Goal: Task Accomplishment & Management: Manage account settings

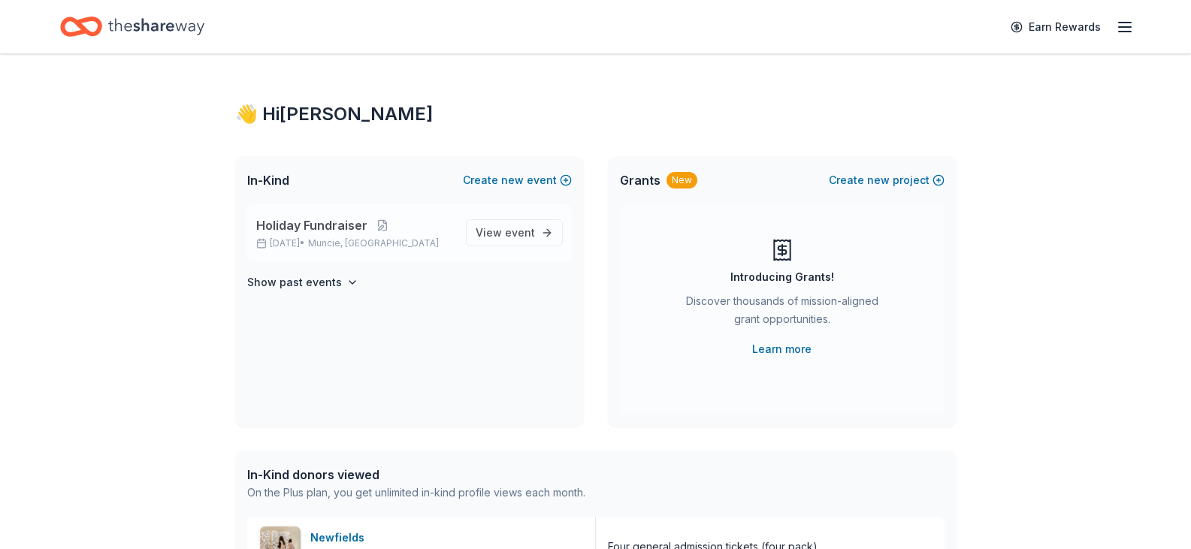
click at [427, 240] on p "[DATE] • Muncie, IN" at bounding box center [355, 243] width 198 height 12
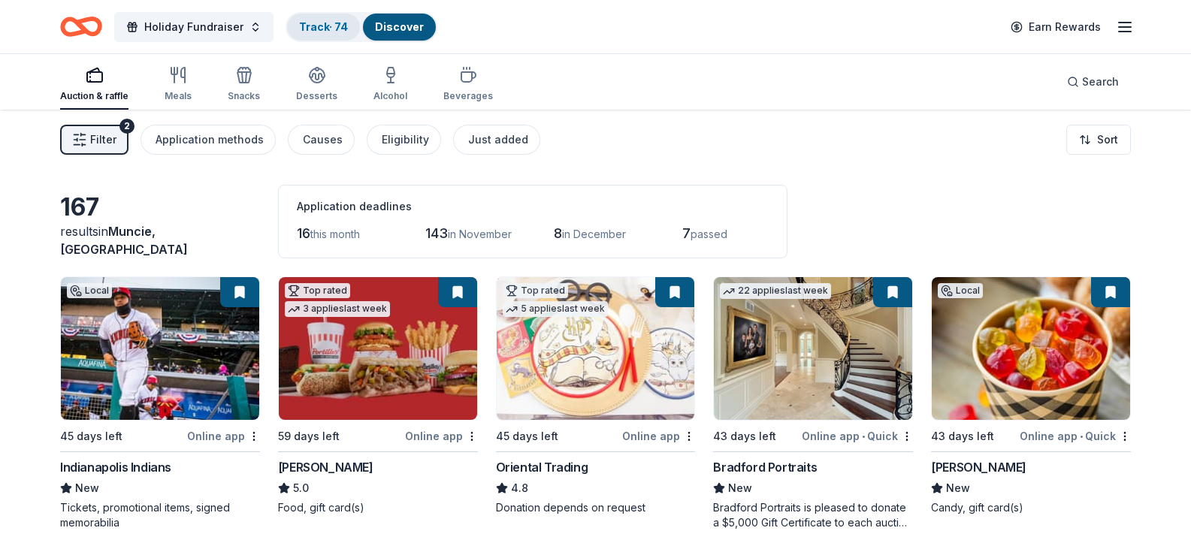
click at [310, 29] on link "Track · 74" at bounding box center [323, 26] width 49 height 13
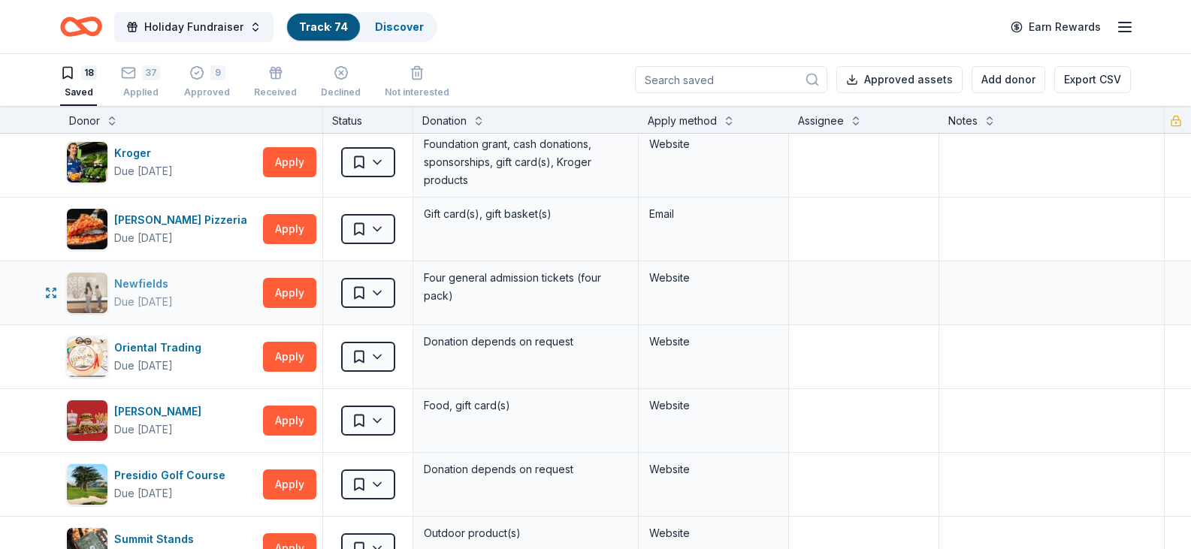
scroll to position [676, 0]
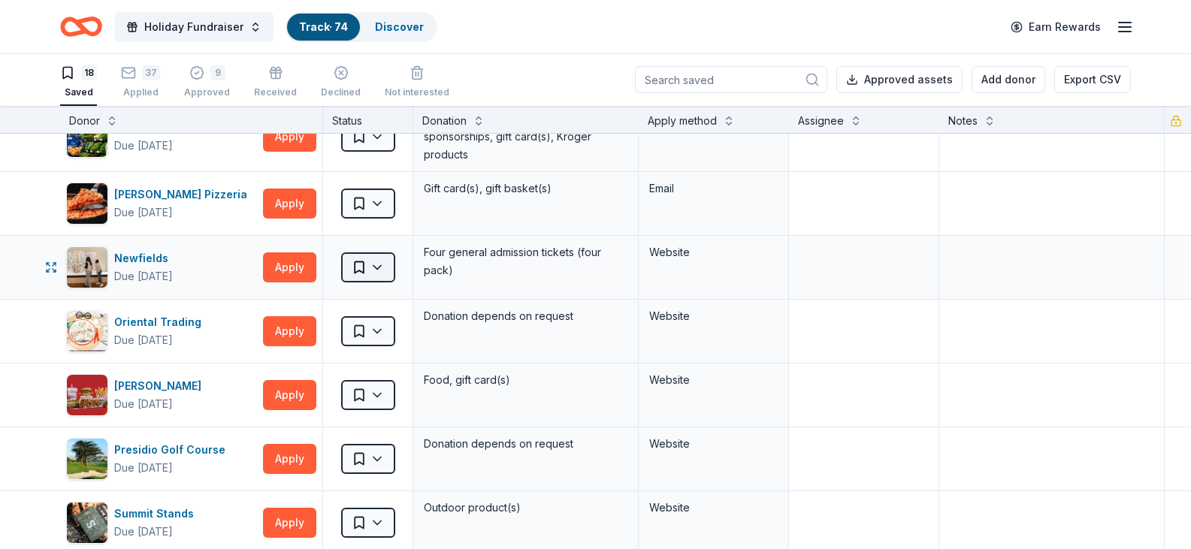
click at [377, 267] on html "Holiday Fundraiser Track · 74 Discover Earn Rewards 18 Saved 37 Applied 9 Appro…" at bounding box center [595, 273] width 1191 height 549
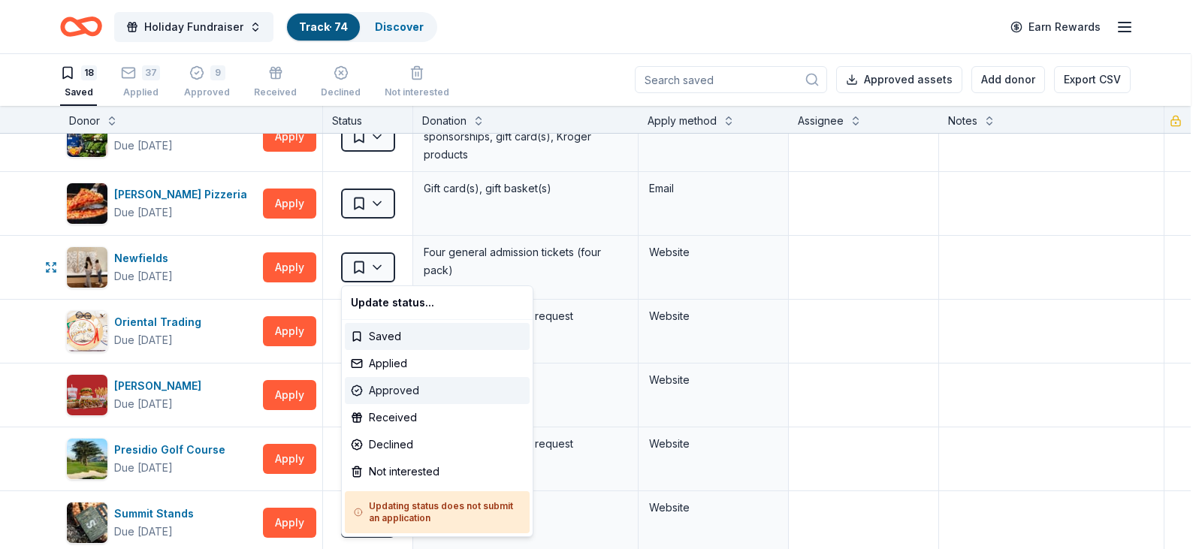
click at [388, 393] on div "Approved" at bounding box center [437, 390] width 185 height 27
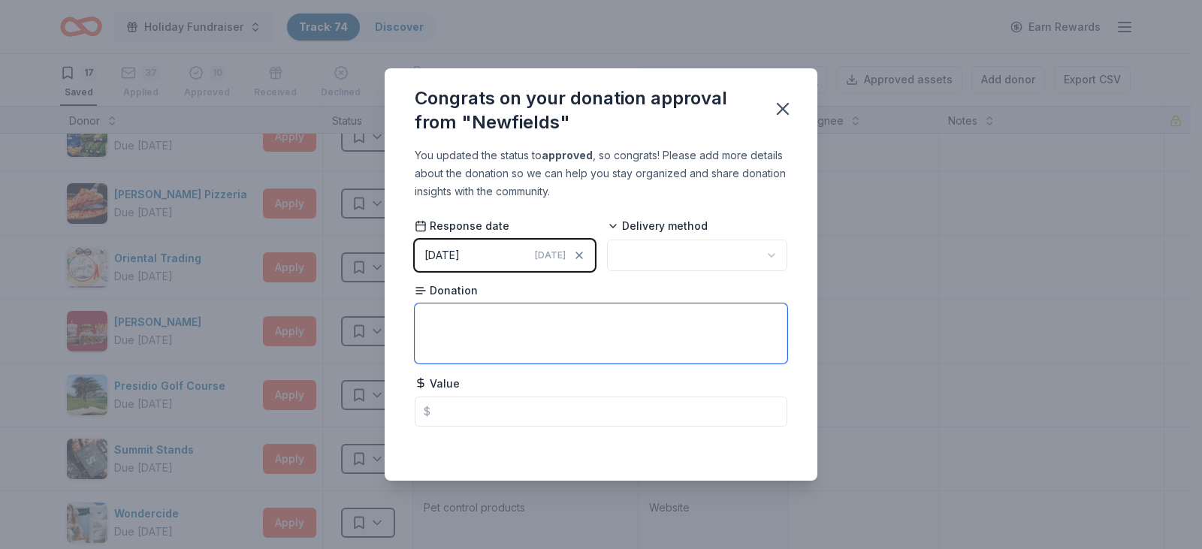
click at [531, 325] on textarea at bounding box center [601, 333] width 373 height 60
type textarea "tickets"
click at [781, 107] on icon "button" at bounding box center [783, 109] width 11 height 11
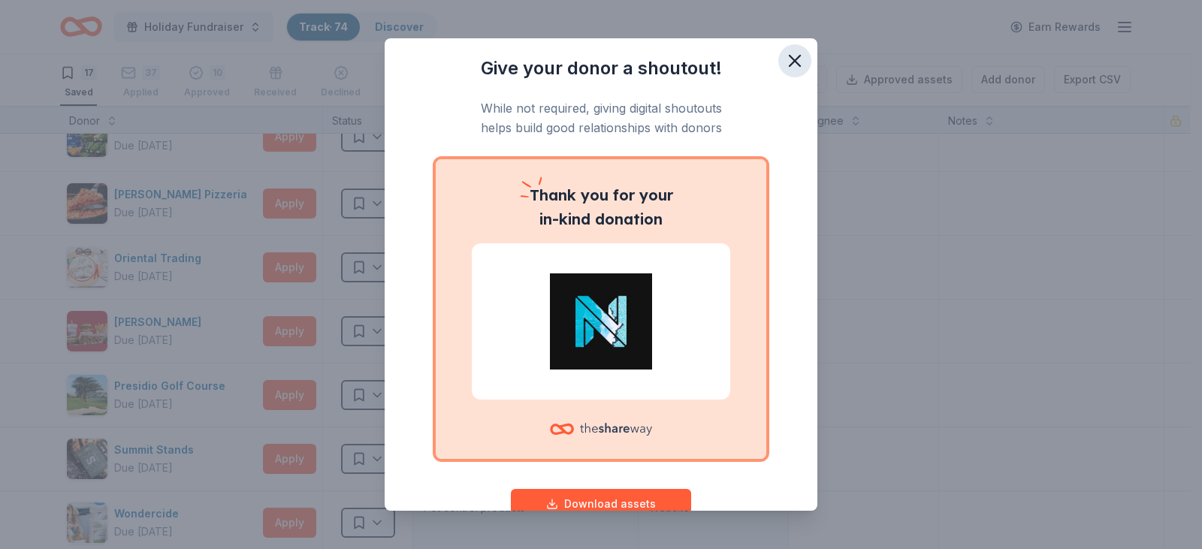
click at [784, 59] on icon "button" at bounding box center [794, 60] width 21 height 21
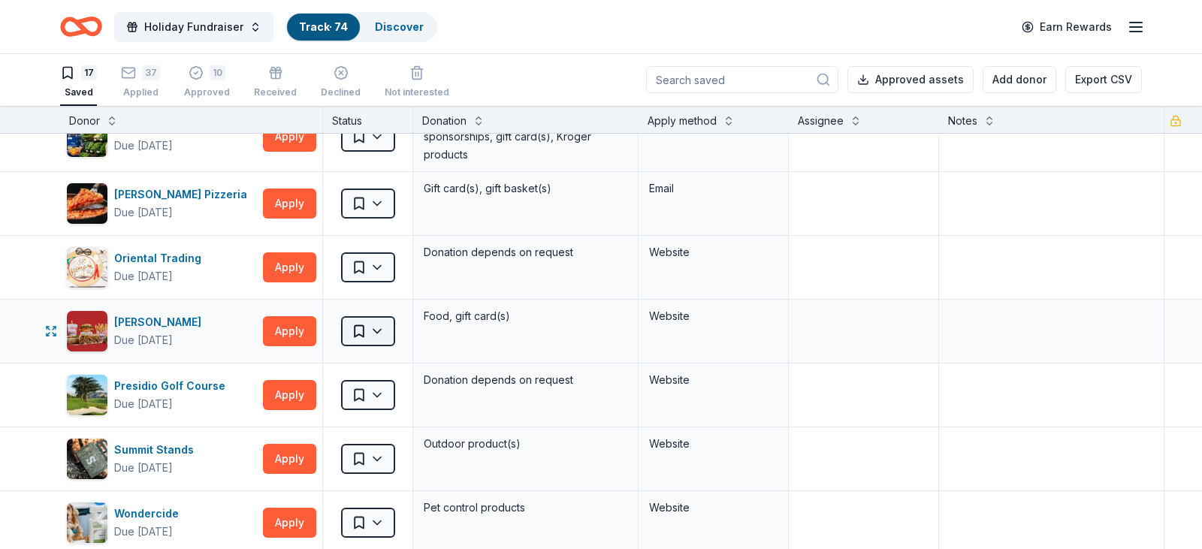
click at [370, 334] on html "Holiday Fundraiser Track · 74 Discover Earn Rewards 17 Saved 37 Applied 10 Appr…" at bounding box center [601, 273] width 1202 height 549
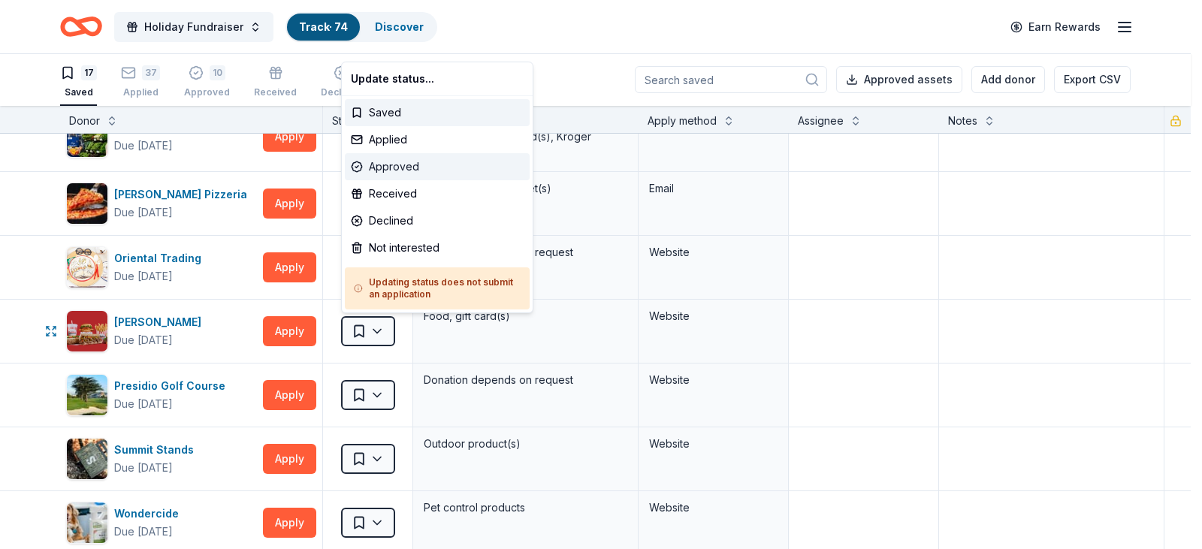
click at [431, 170] on div "Approved" at bounding box center [437, 166] width 185 height 27
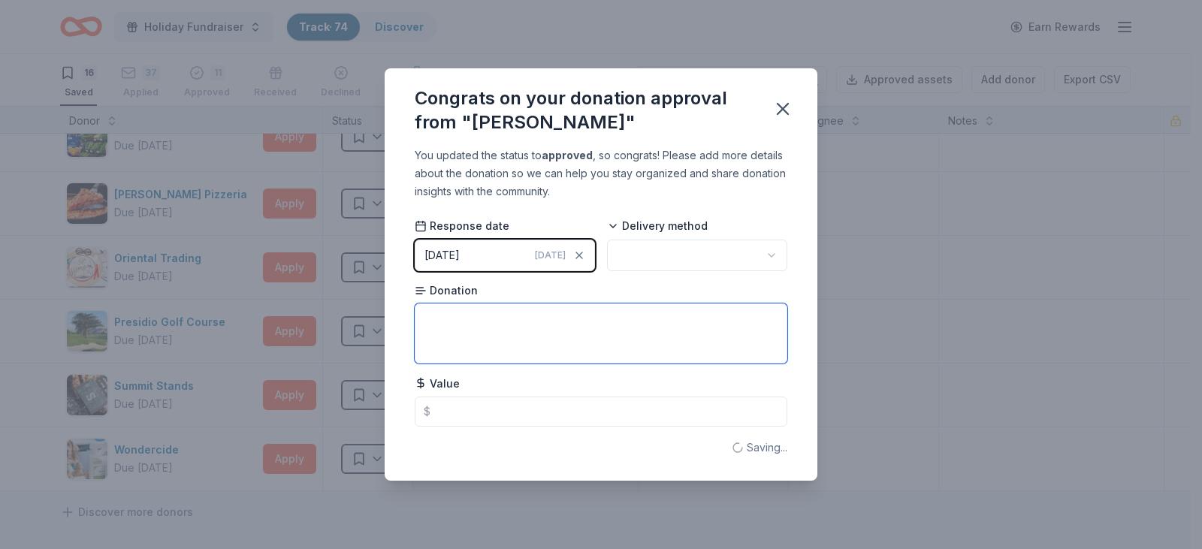
click at [504, 322] on textarea at bounding box center [601, 333] width 373 height 60
click at [627, 328] on textarea "gift basket" at bounding box center [601, 333] width 373 height 60
type textarea "gift basket"
click at [779, 107] on icon "button" at bounding box center [782, 108] width 21 height 21
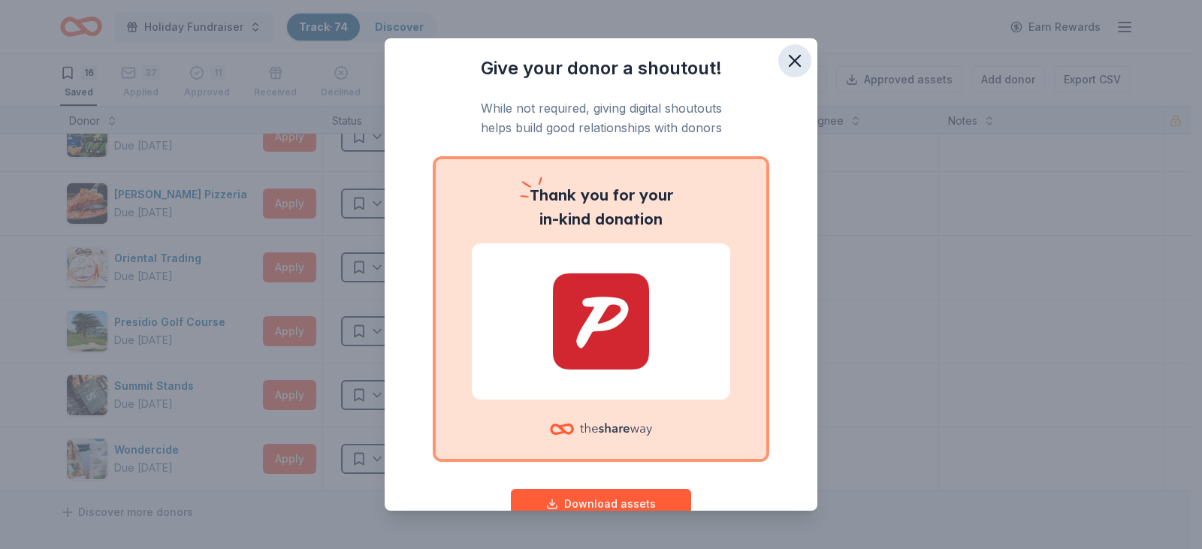
click at [784, 56] on icon "button" at bounding box center [794, 60] width 21 height 21
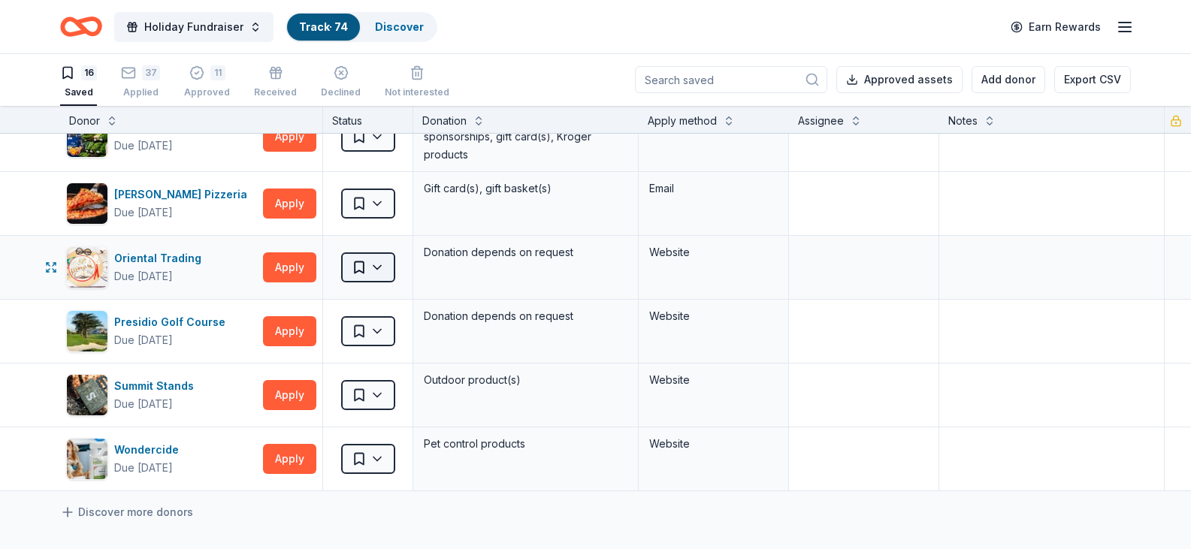
click at [381, 268] on html "Holiday Fundraiser Track · 74 Discover Earn Rewards 16 Saved 37 Applied 11 Appr…" at bounding box center [595, 273] width 1191 height 549
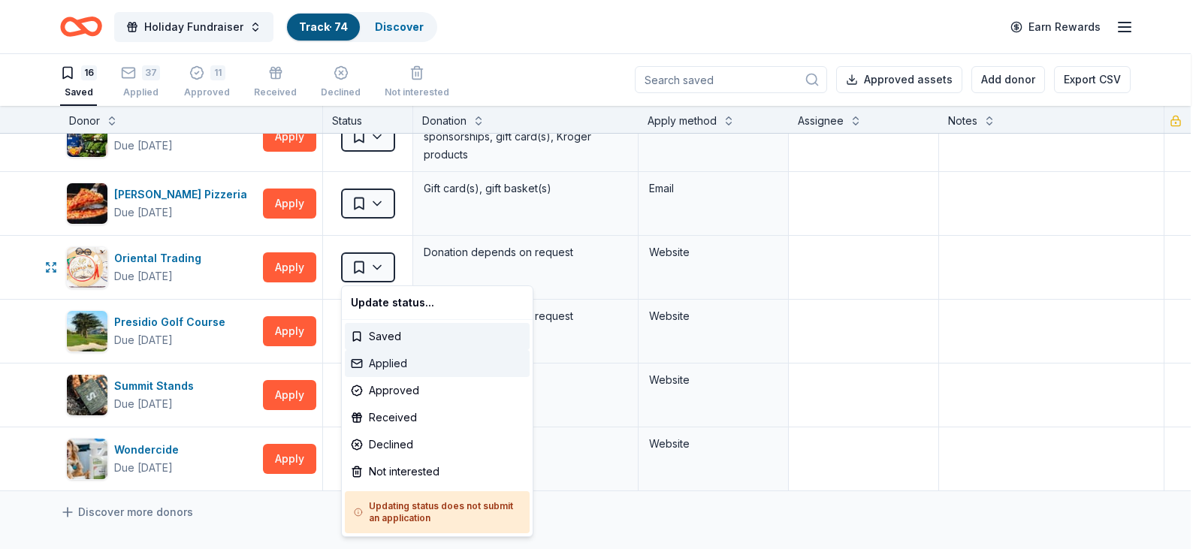
click at [388, 363] on div "Applied" at bounding box center [437, 363] width 185 height 27
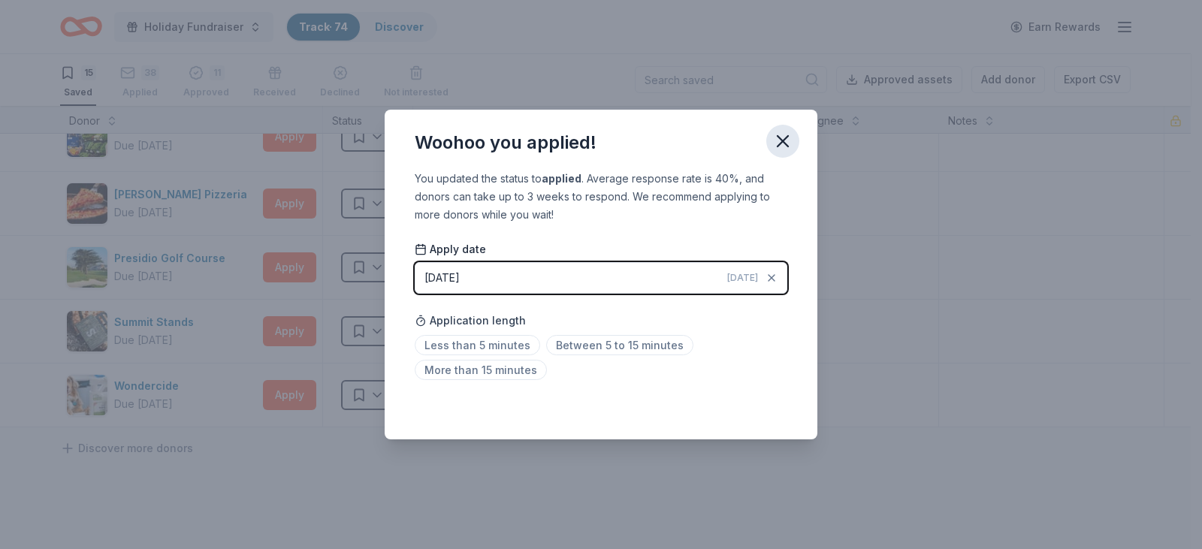
click at [782, 140] on icon "button" at bounding box center [783, 141] width 11 height 11
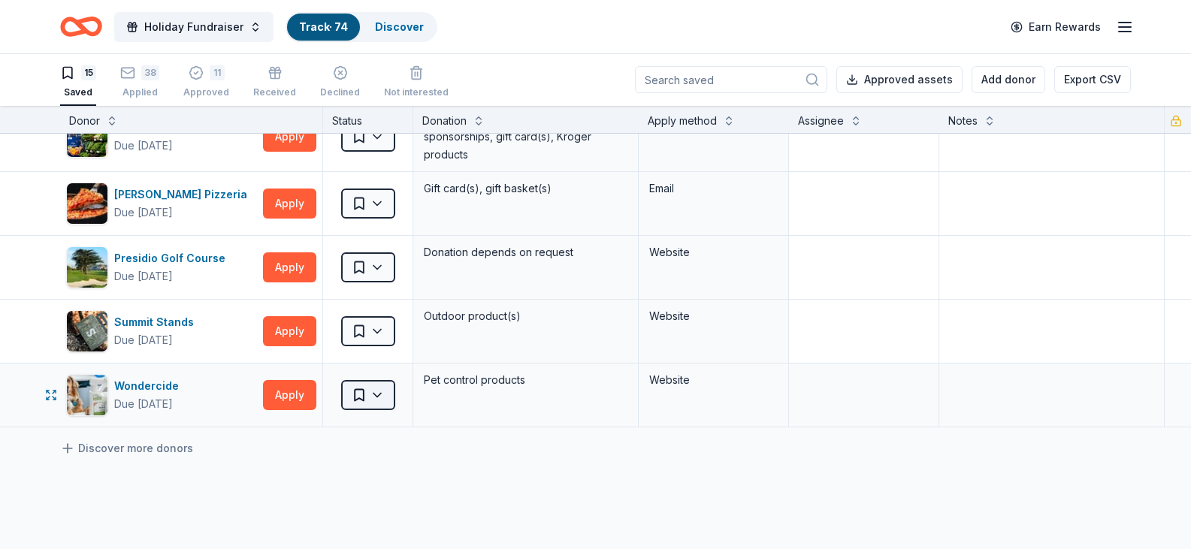
click at [373, 400] on html "Holiday Fundraiser Track · 74 Discover Earn Rewards 15 Saved 38 Applied 11 Appr…" at bounding box center [595, 273] width 1191 height 549
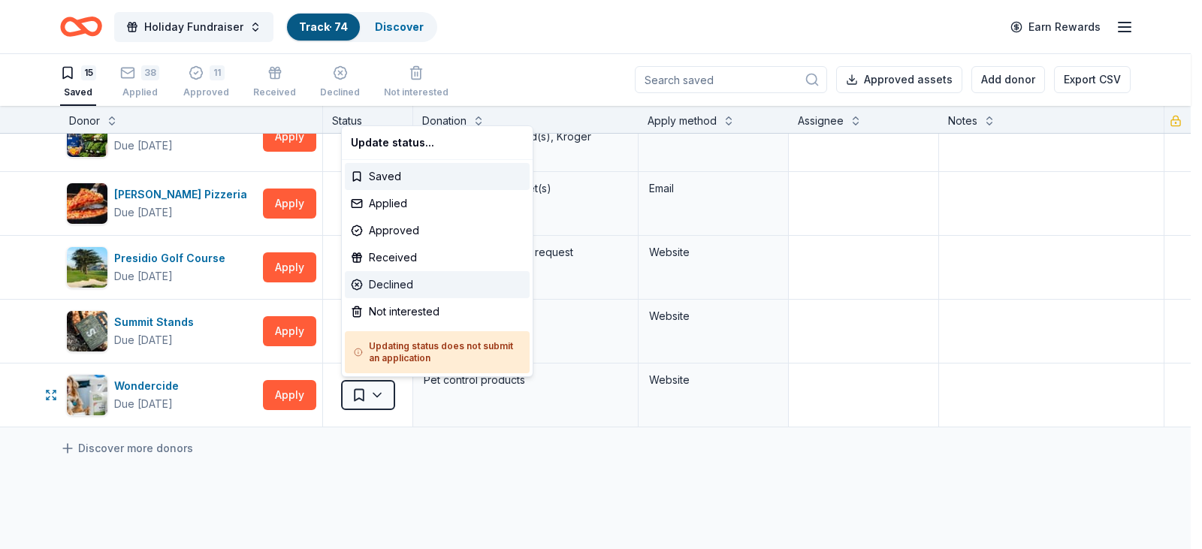
click at [389, 290] on div "Declined" at bounding box center [437, 284] width 185 height 27
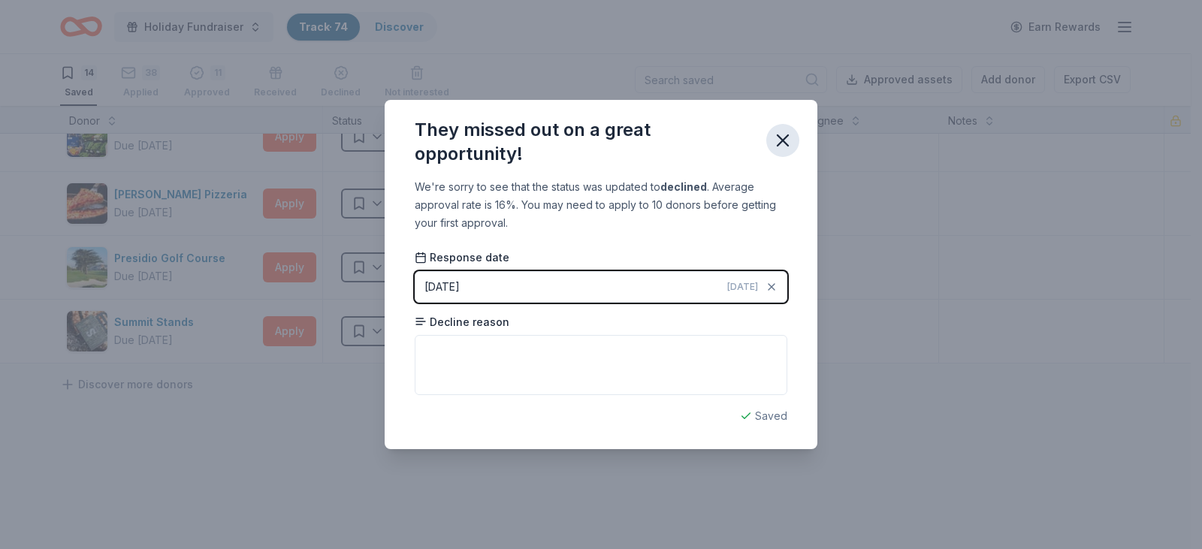
click at [782, 137] on icon "button" at bounding box center [782, 140] width 21 height 21
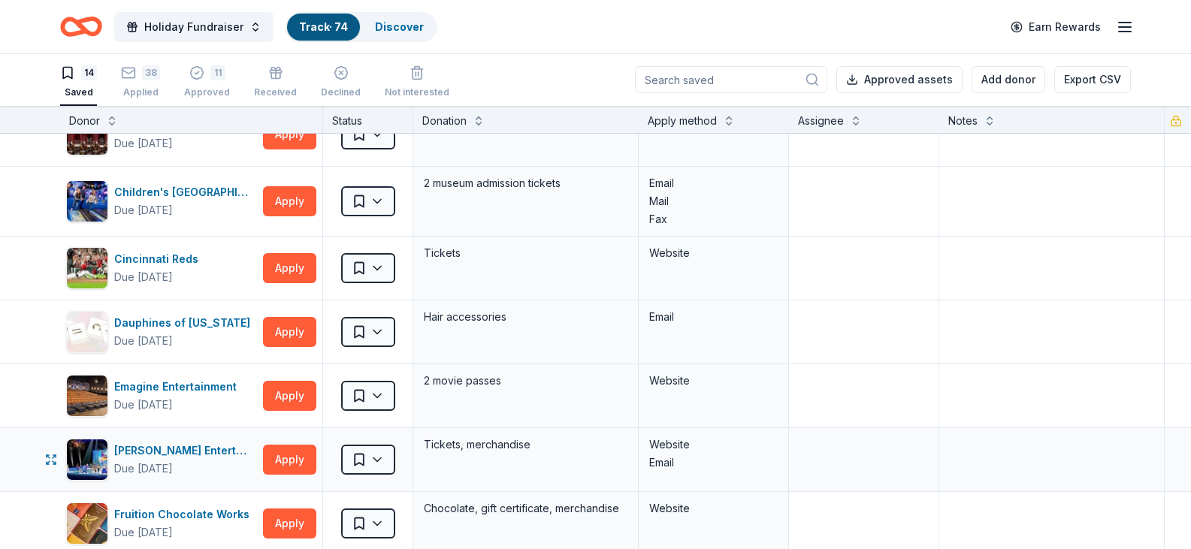
scroll to position [0, 0]
